Goal: Information Seeking & Learning: Learn about a topic

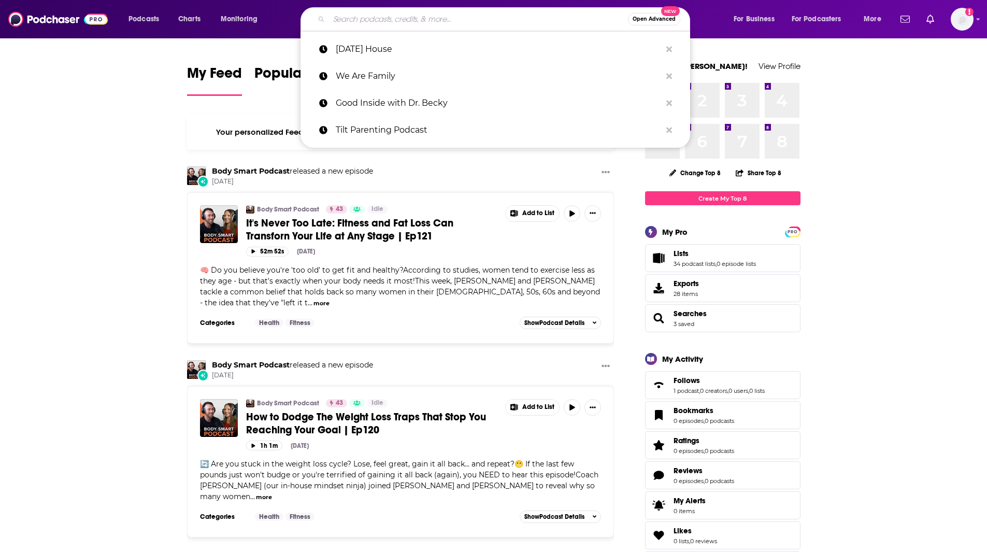
click at [402, 19] on input "Search podcasts, credits, & more..." at bounding box center [478, 19] width 299 height 17
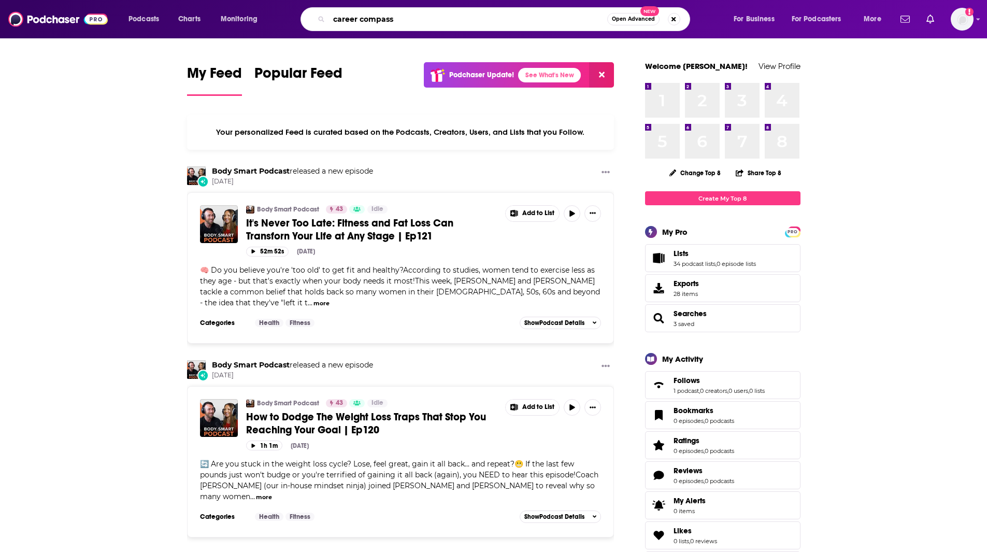
type input "career compass"
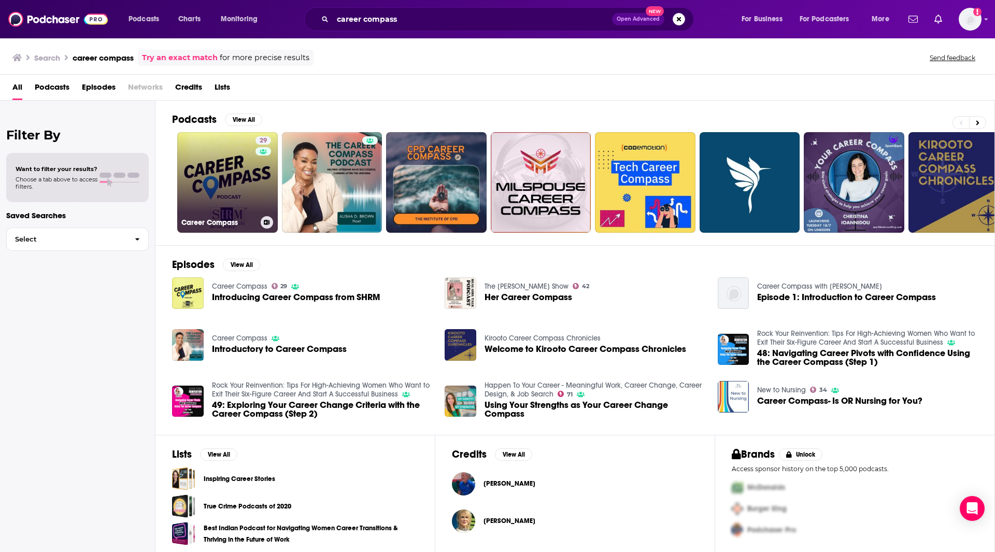
click at [226, 150] on link "29 Career Compass" at bounding box center [227, 182] width 101 height 101
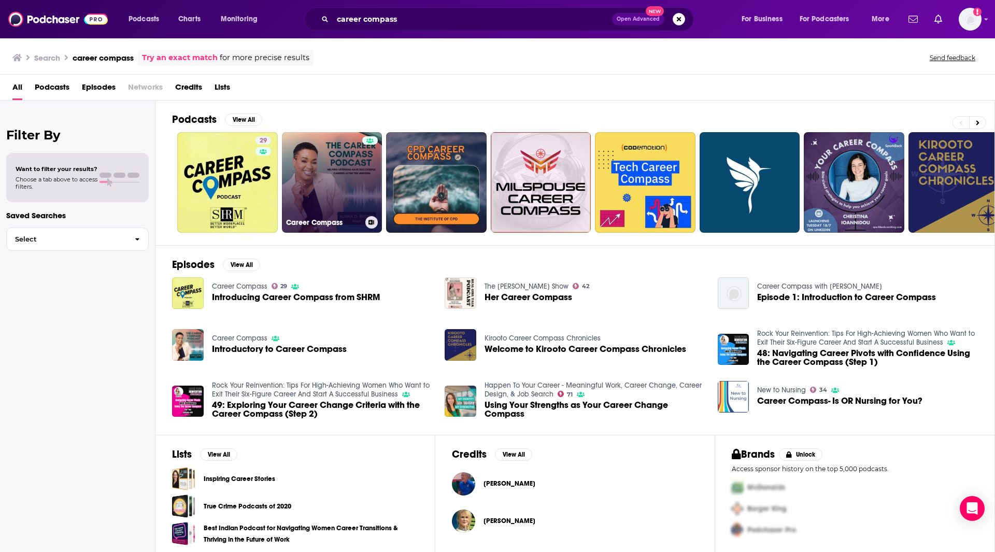
click at [344, 184] on link "Career Compass" at bounding box center [332, 182] width 101 height 101
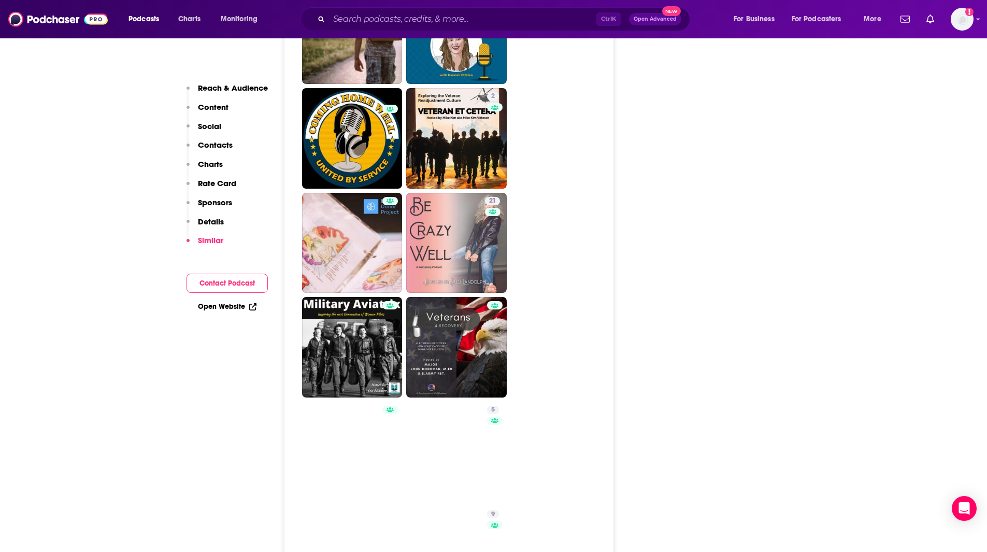
scroll to position [1751, 0]
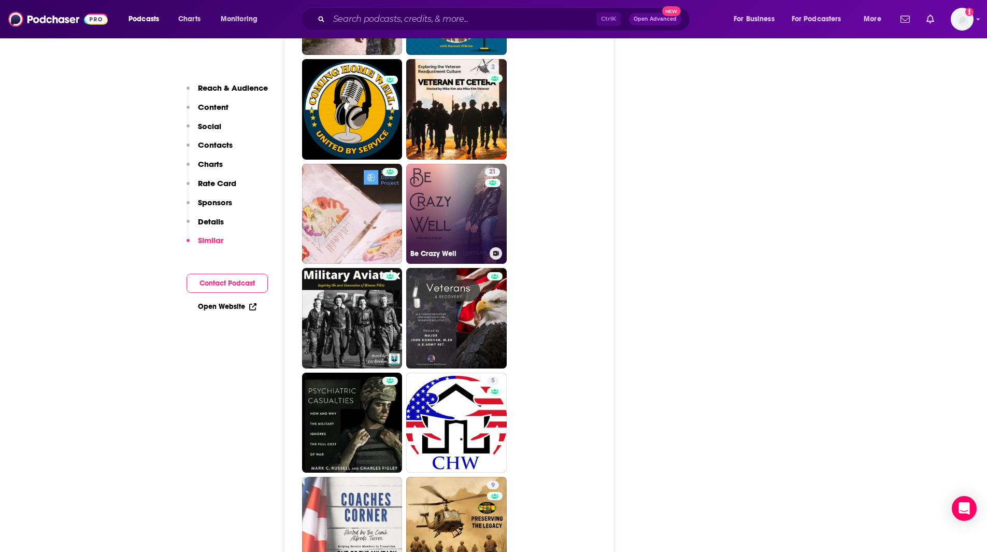
click at [428, 186] on link "21 Be Crazy Well" at bounding box center [456, 214] width 101 height 101
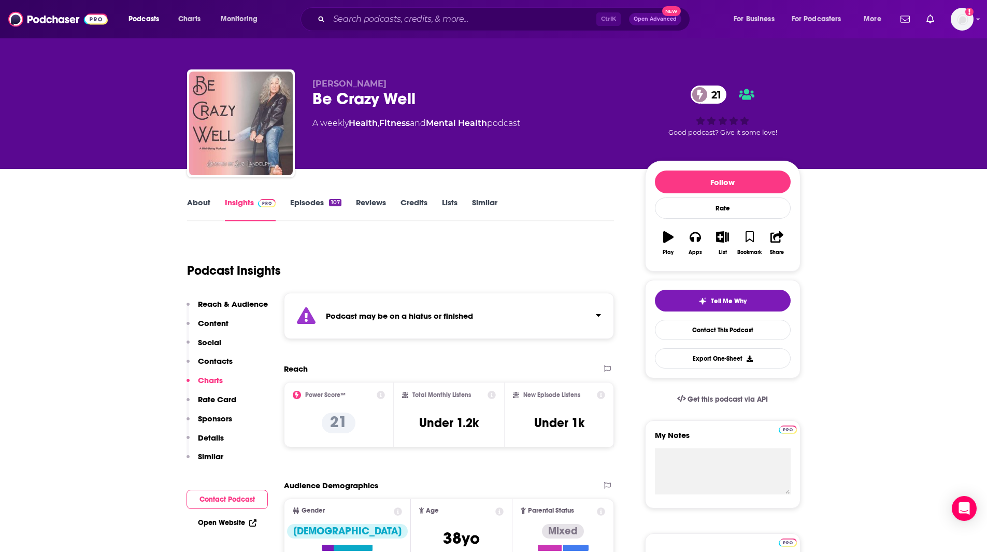
type input "[URL][DOMAIN_NAME]"
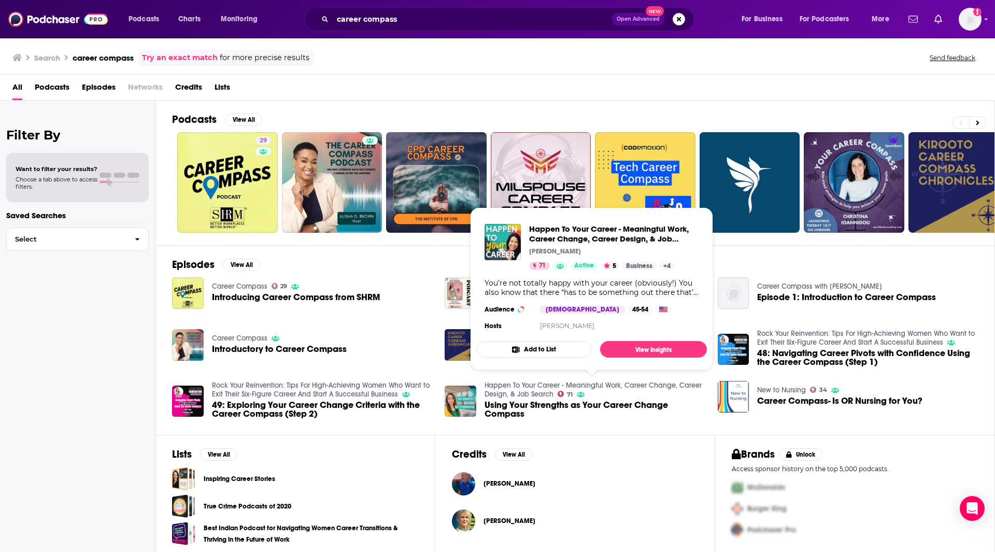
click at [500, 390] on link "Happen To Your Career - Meaningful Work, Career Change, Career Design, & Job Se…" at bounding box center [592, 390] width 217 height 18
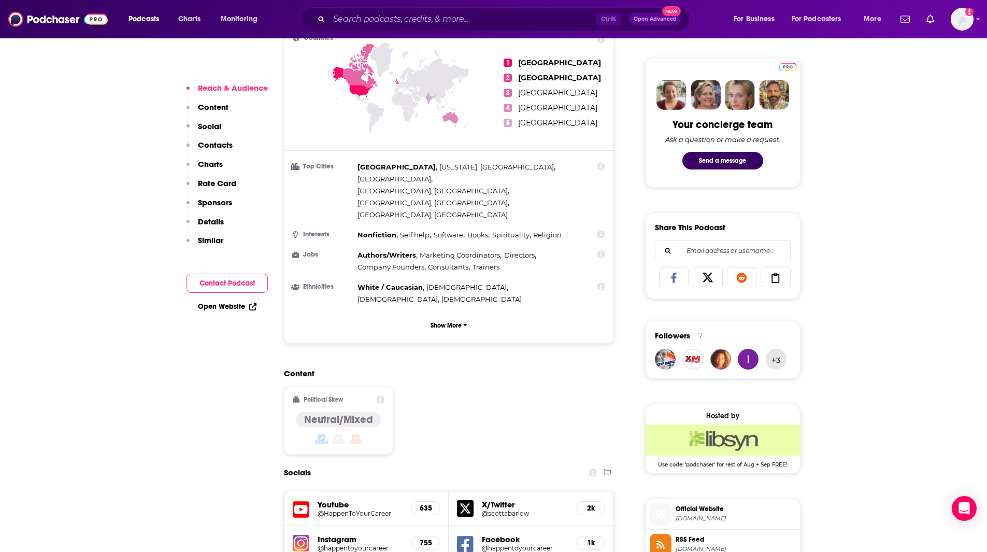
scroll to position [567, 0]
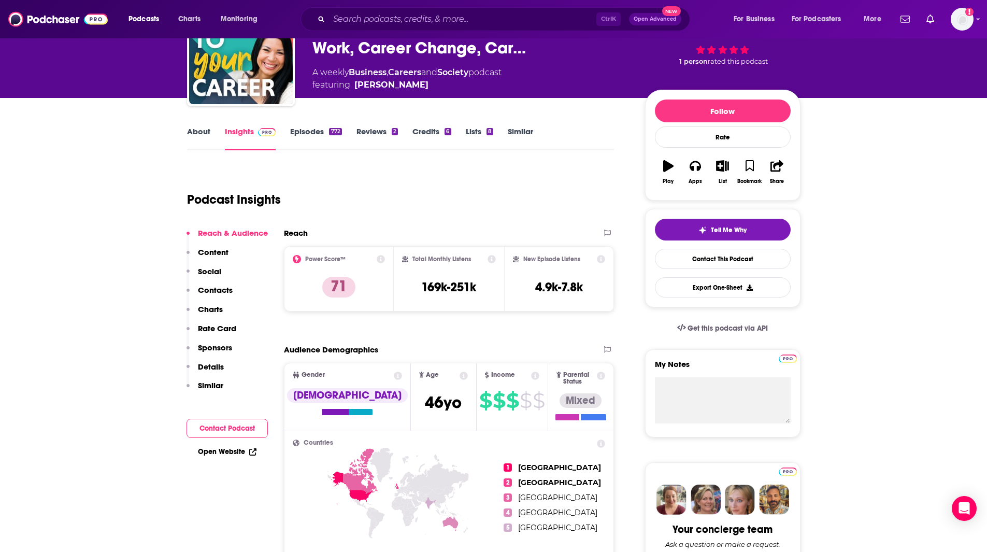
scroll to position [0, 0]
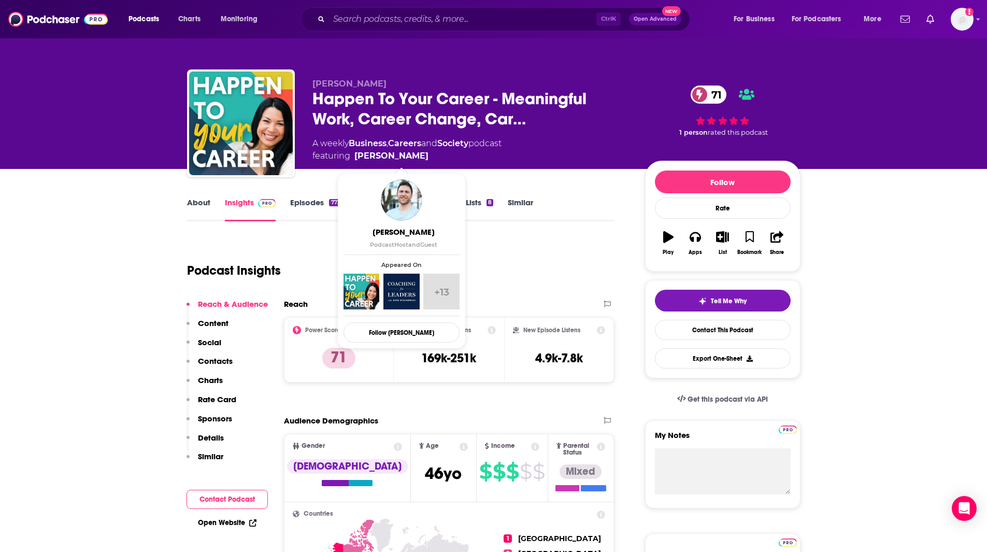
drag, startPoint x: 462, startPoint y: 157, endPoint x: 448, endPoint y: 155, distance: 14.1
click at [448, 155] on span "featuring [PERSON_NAME]" at bounding box center [406, 156] width 189 height 12
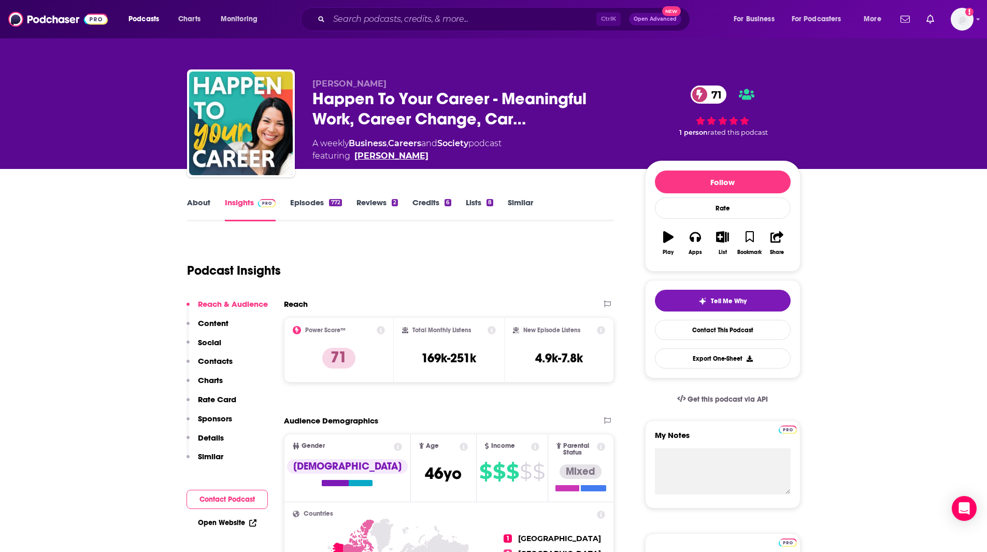
copy span "[PERSON_NAME]"
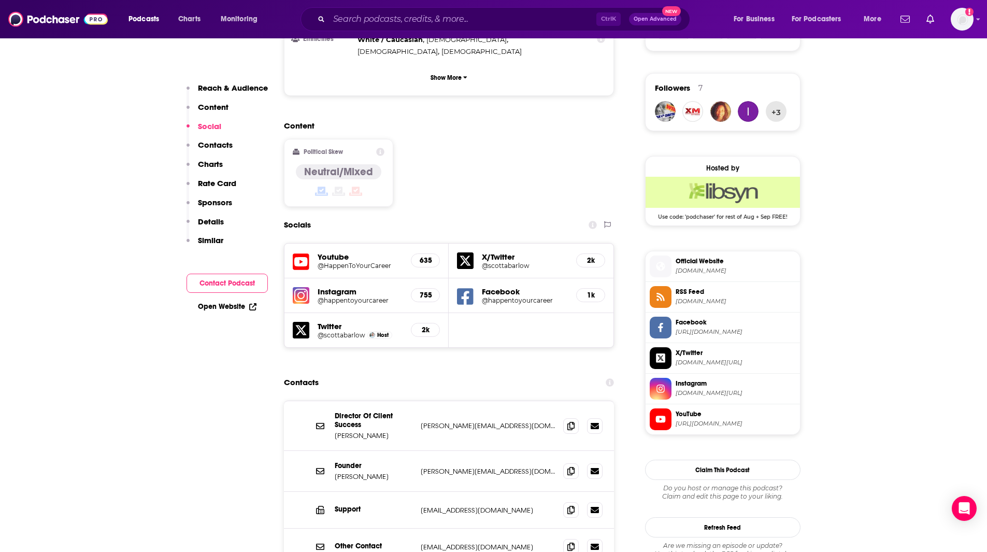
scroll to position [760, 0]
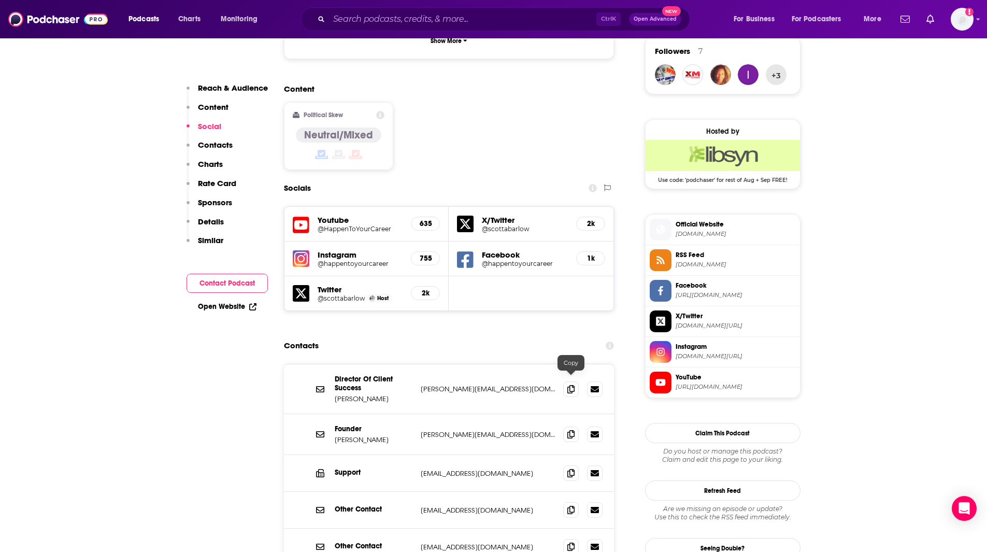
drag, startPoint x: 574, startPoint y: 383, endPoint x: 579, endPoint y: 395, distance: 12.8
click at [574, 430] on icon at bounding box center [570, 434] width 7 height 8
click at [567, 501] on span at bounding box center [571, 509] width 16 height 16
drag, startPoint x: 79, startPoint y: 261, endPoint x: 86, endPoint y: 253, distance: 9.9
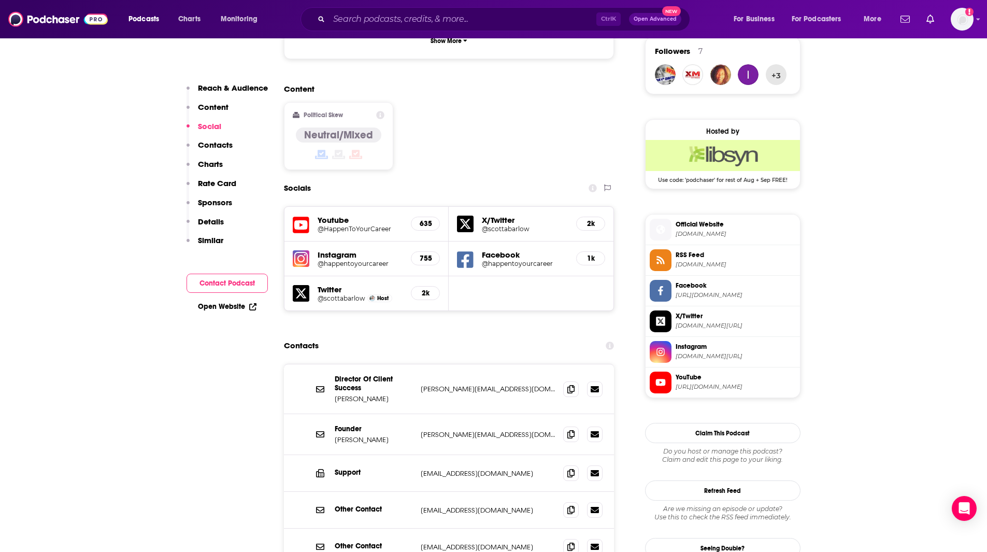
click at [571, 542] on icon at bounding box center [570, 546] width 7 height 8
